Goal: Transaction & Acquisition: Purchase product/service

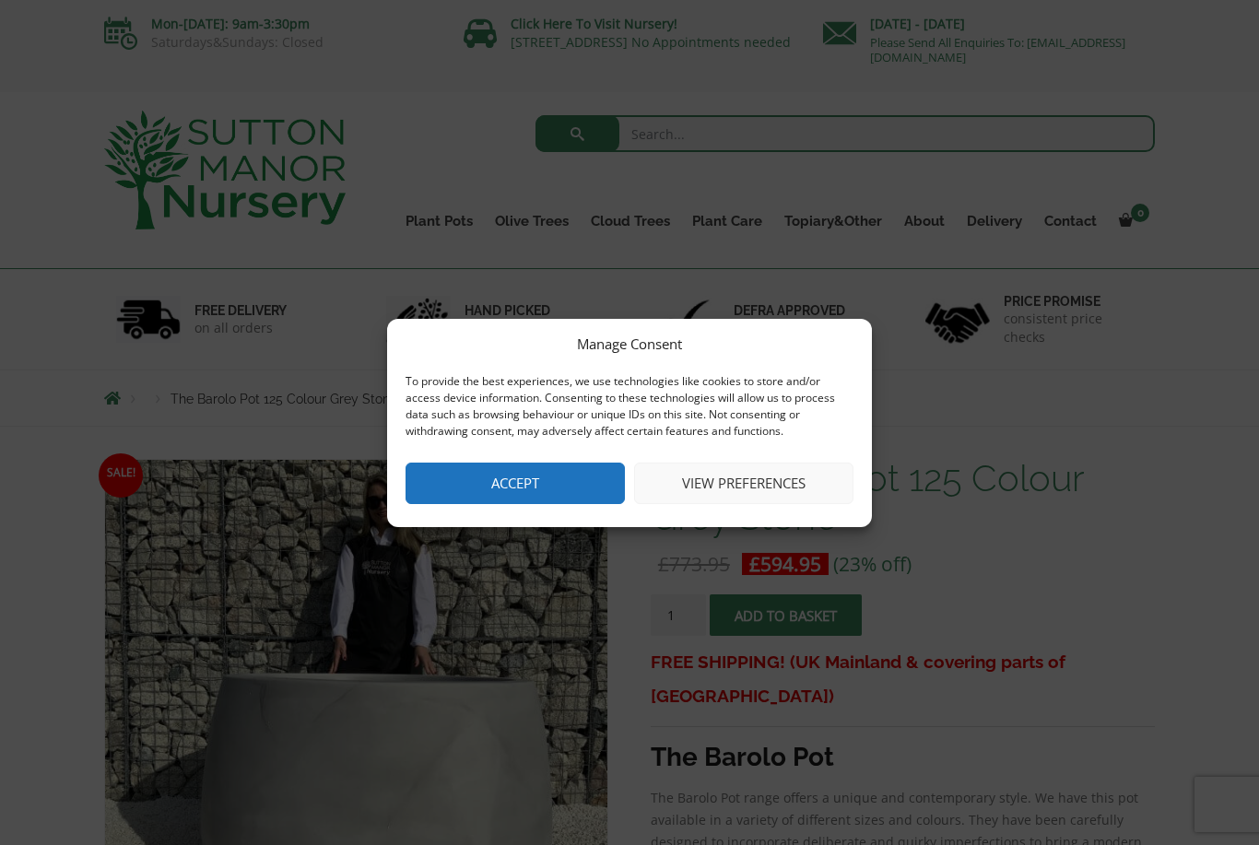
click at [559, 490] on button "Accept" at bounding box center [515, 483] width 219 height 41
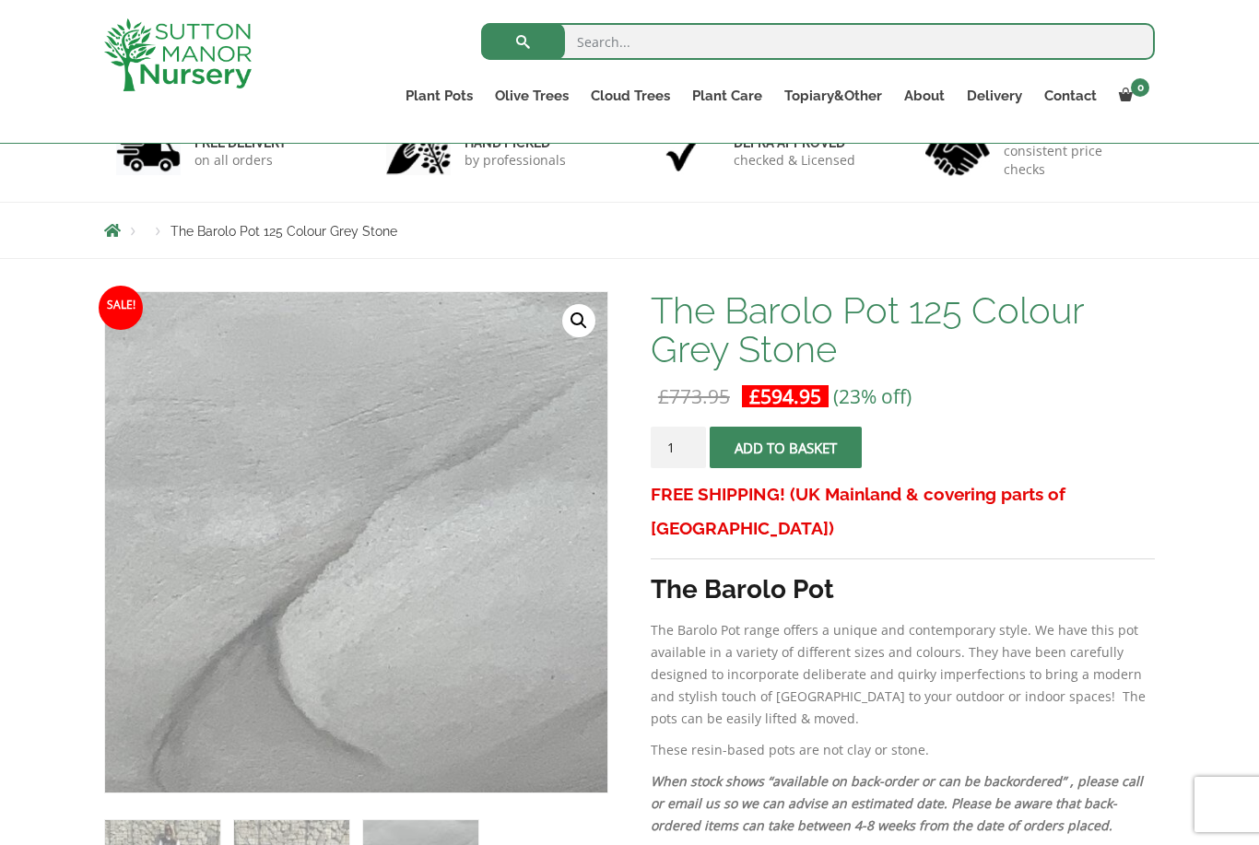
scroll to position [35, 0]
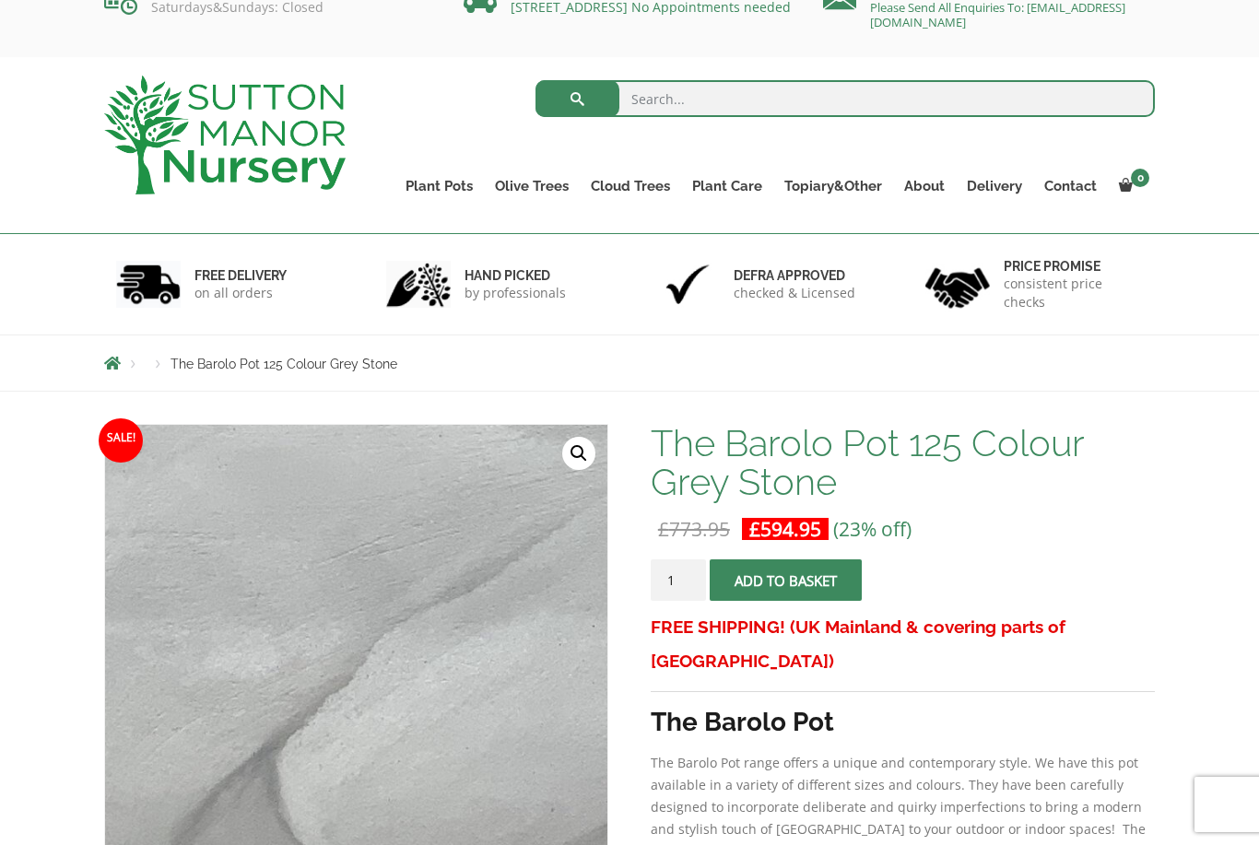
click at [0, 0] on link "The Old Stone Pots" at bounding box center [0, 0] width 0 height 0
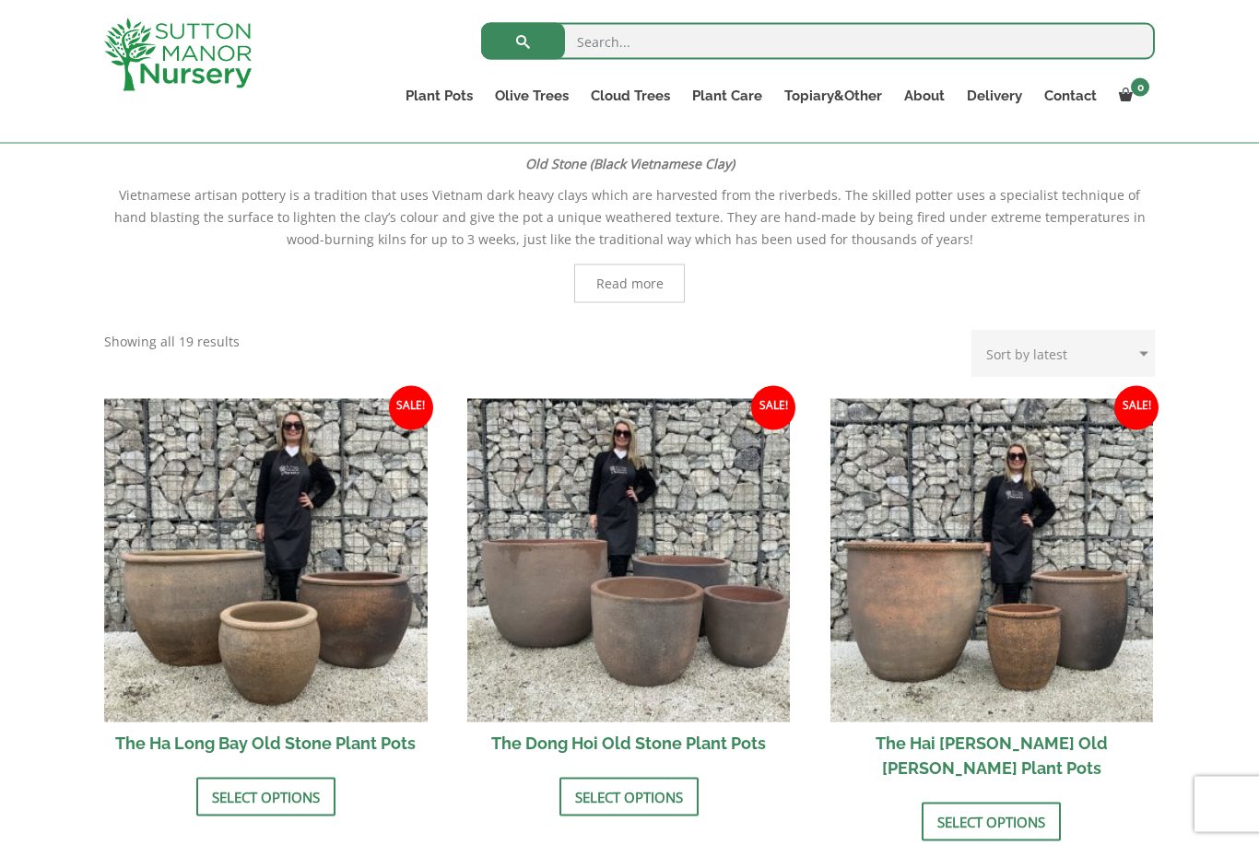
scroll to position [394, 0]
click at [0, 0] on link "Vietnamese Pots" at bounding box center [0, 0] width 0 height 0
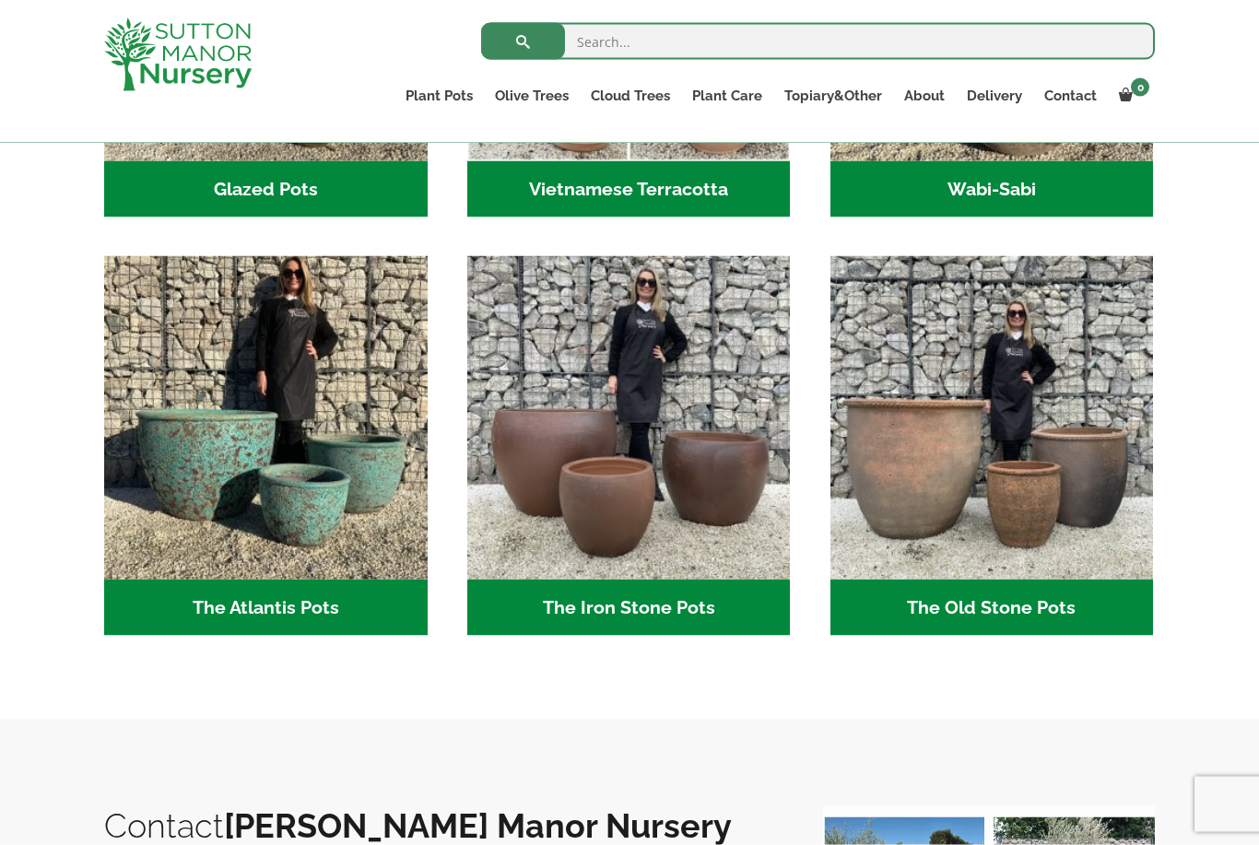
scroll to position [859, 0]
click at [214, 362] on img "Visit product category The Atlantis Pots" at bounding box center [265, 416] width 323 height 323
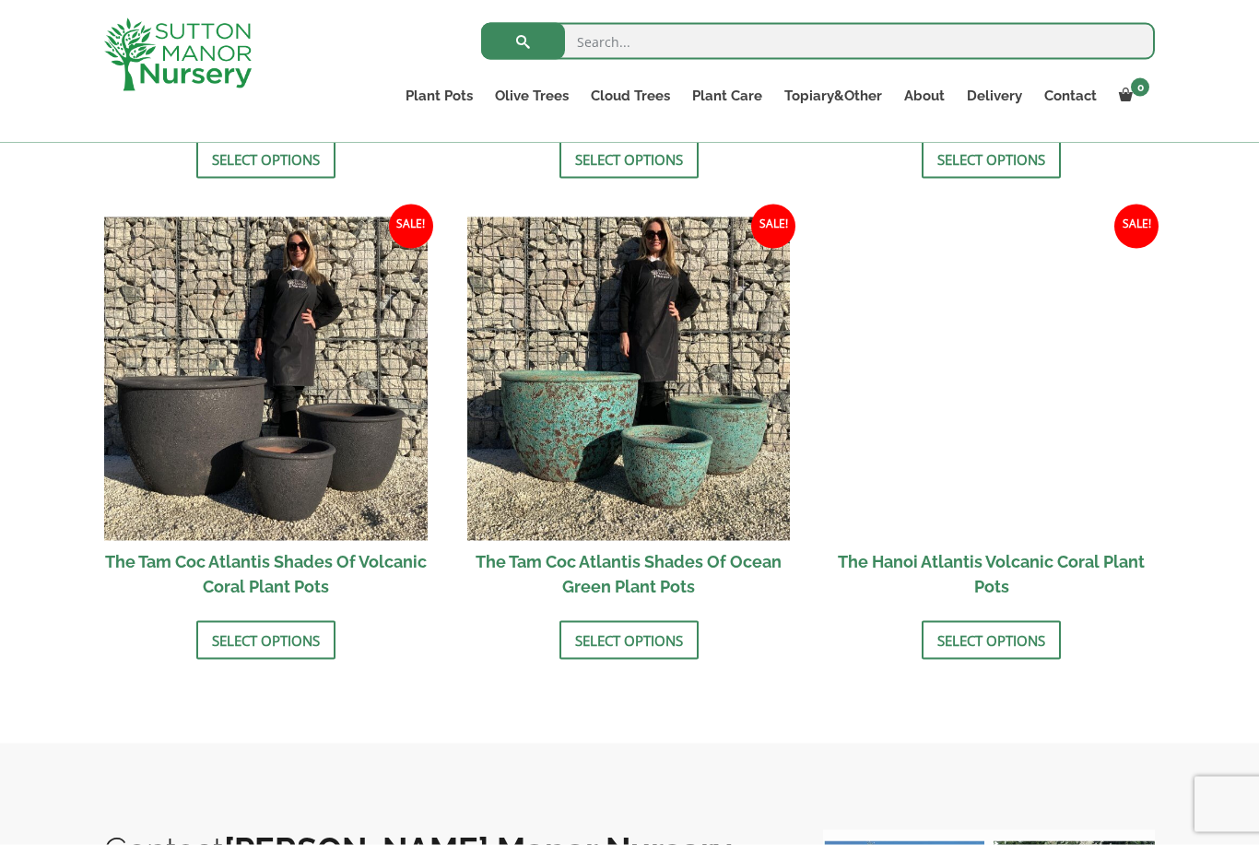
scroll to position [1515, 0]
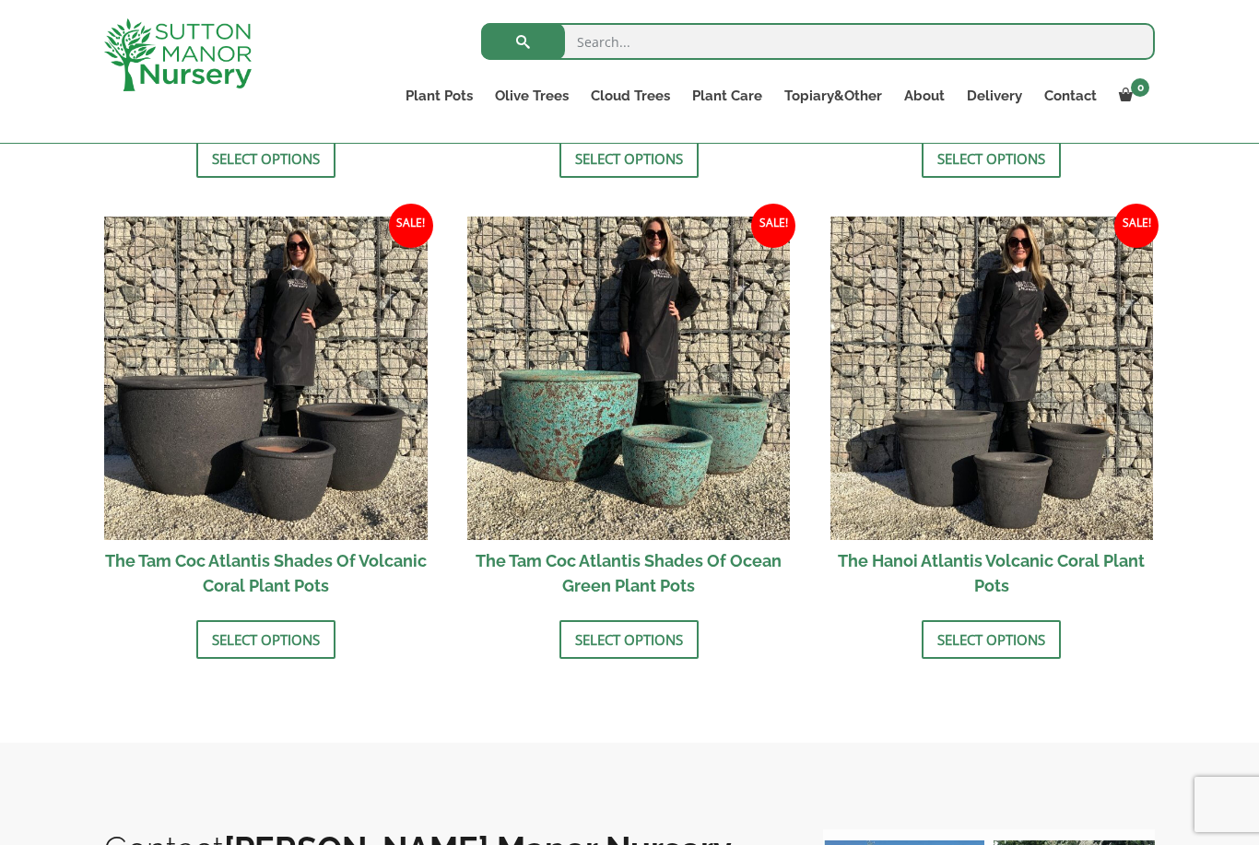
click at [524, 359] on img at bounding box center [628, 378] width 323 height 323
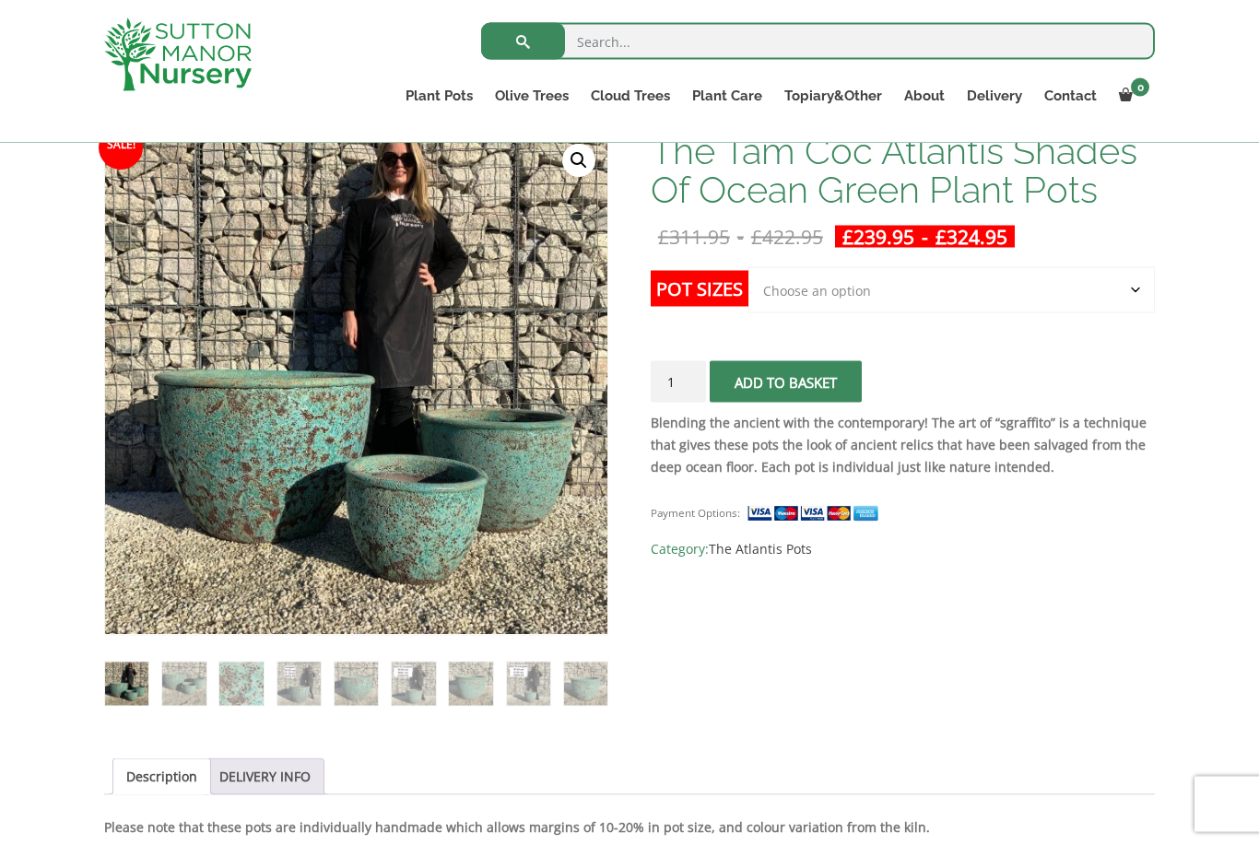
scroll to position [312, 0]
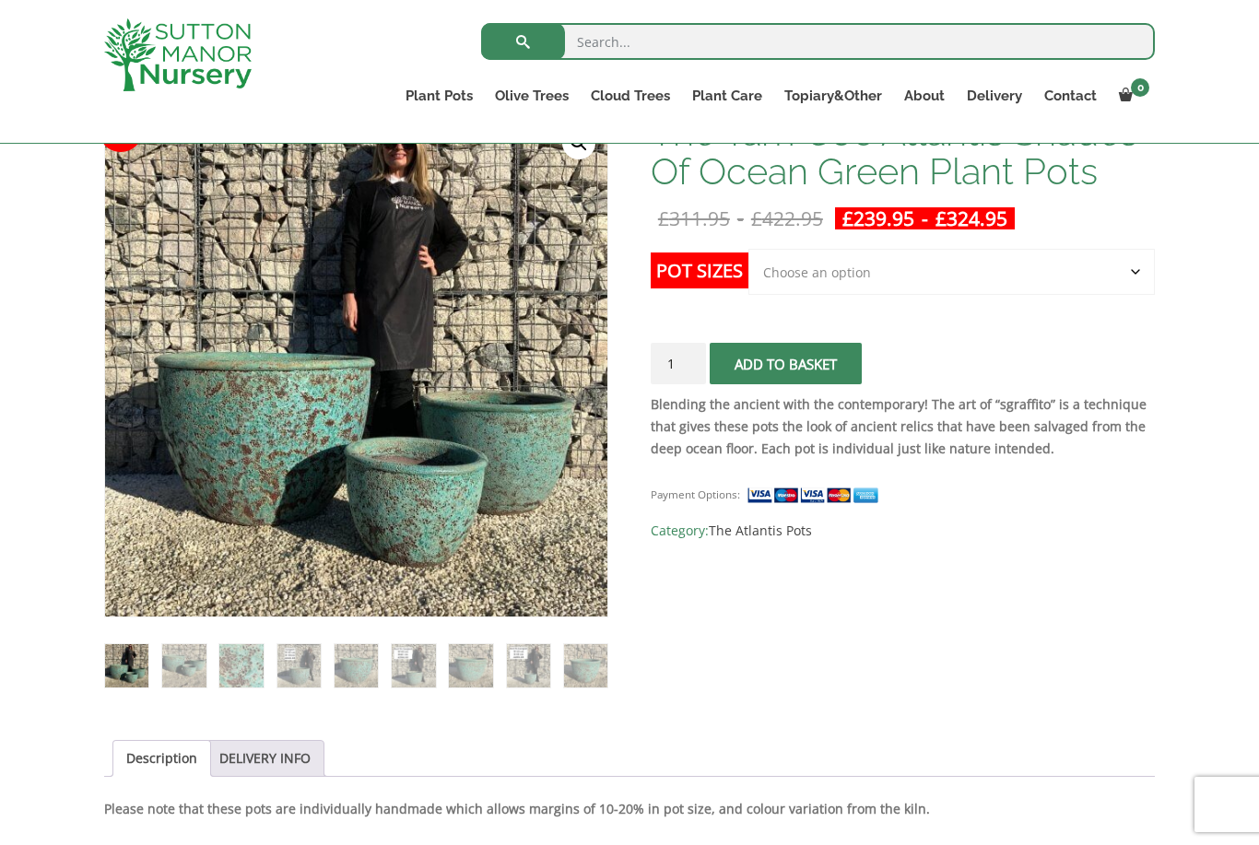
click at [1079, 269] on select "Choose an option Click here to buy the 3rd to Largest Pot In The Picture Click …" at bounding box center [951, 272] width 406 height 46
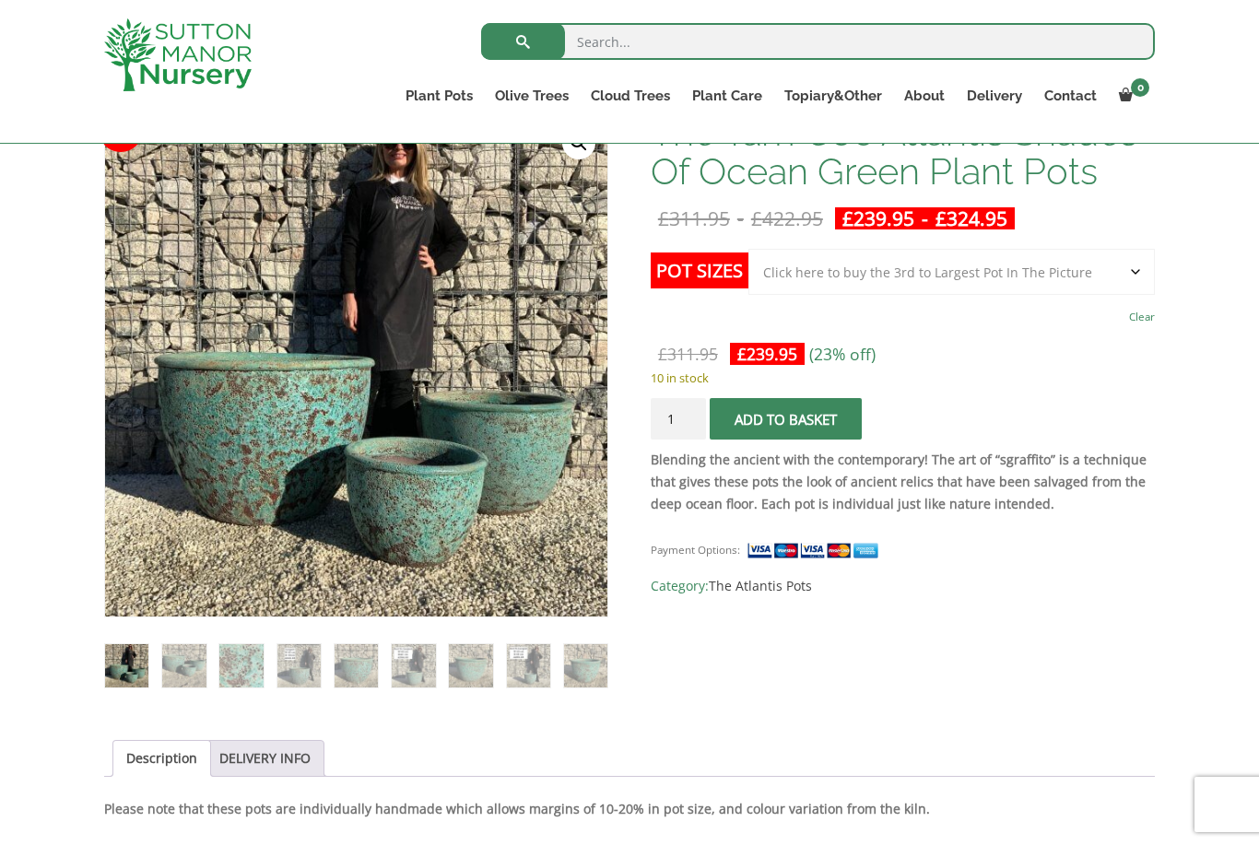
click at [1095, 249] on select "Choose an option Click here to buy the 3rd to Largest Pot In The Picture Click …" at bounding box center [951, 272] width 406 height 46
select select "Click here to buy the 2nd to Largest Pot In The Picture"
click at [1078, 262] on select "Choose an option Click here to buy the 3rd to Largest Pot In The Picture Click …" at bounding box center [951, 272] width 406 height 46
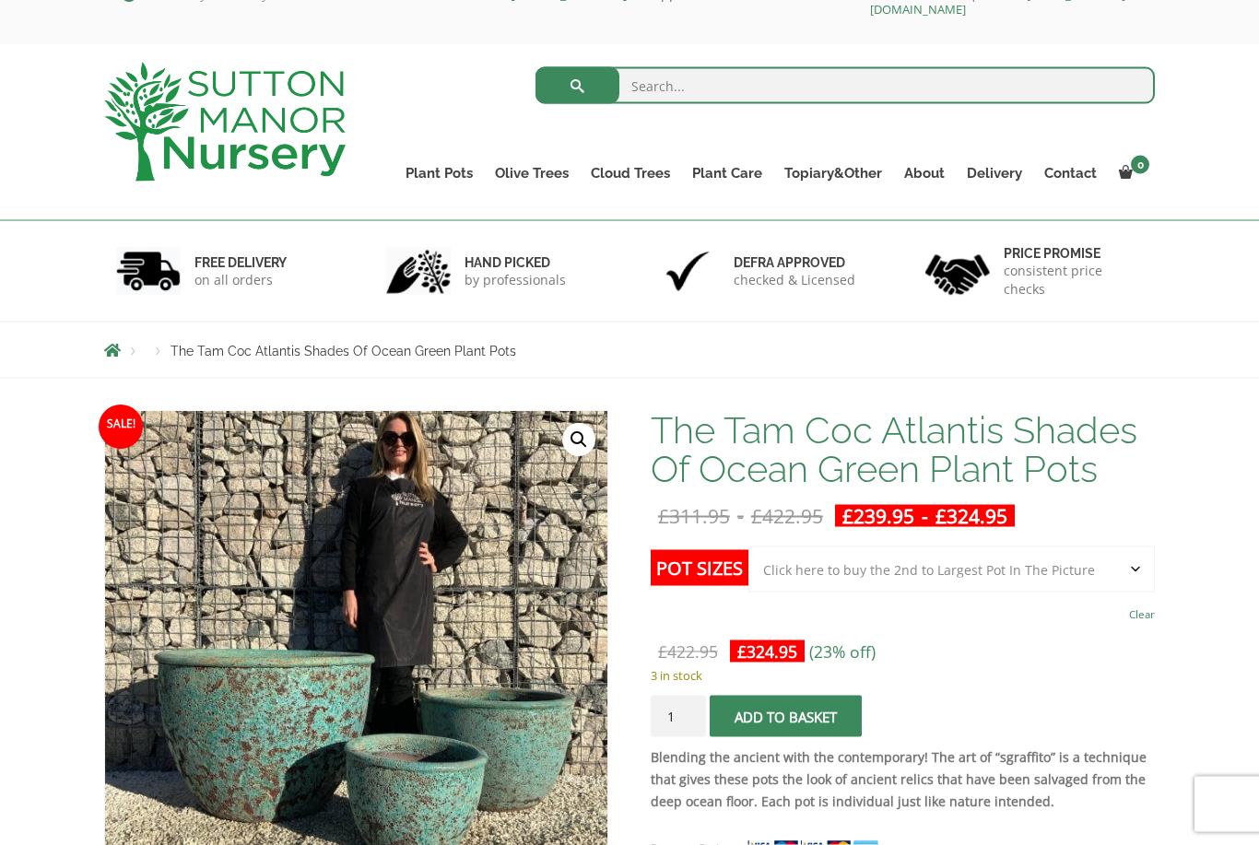
scroll to position [0, 0]
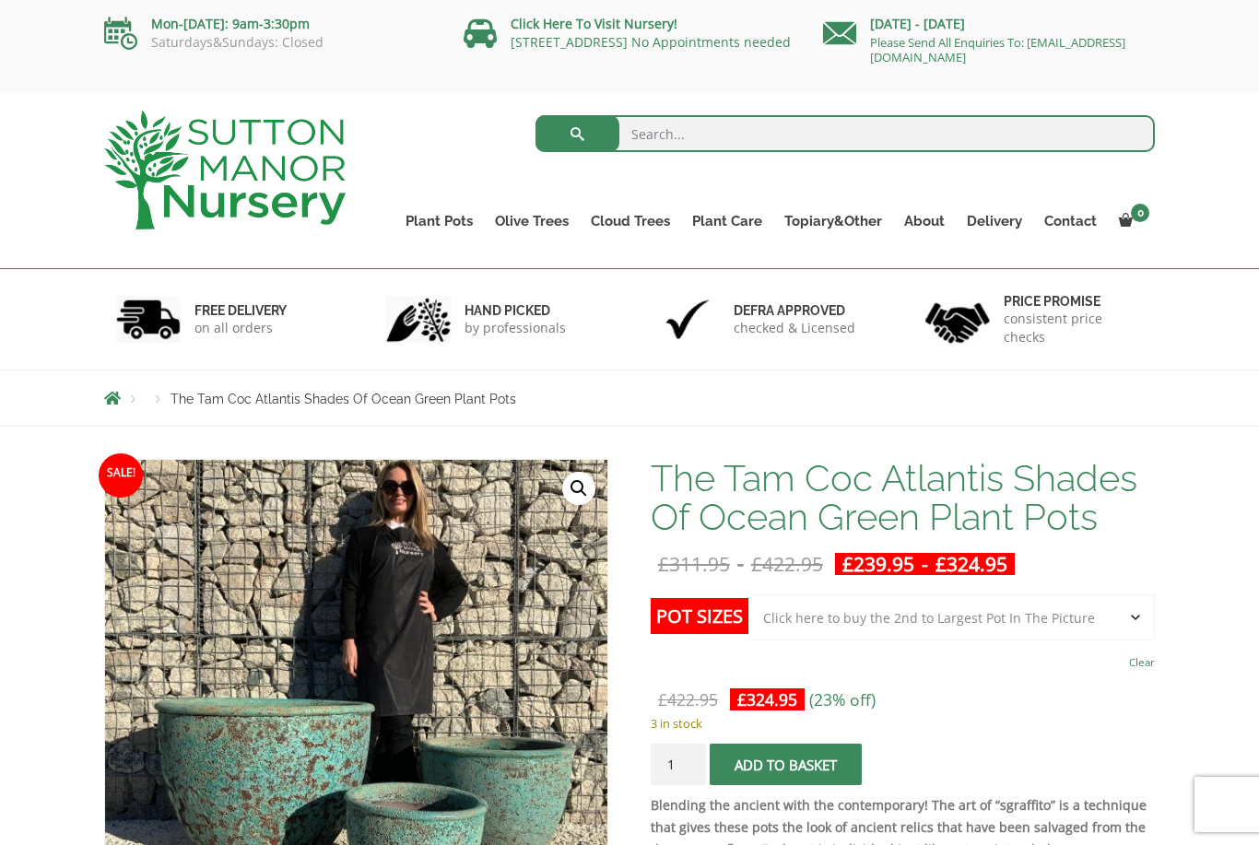
click at [0, 0] on link "The Atlantis Pots" at bounding box center [0, 0] width 0 height 0
